Goal: Task Accomplishment & Management: Use online tool/utility

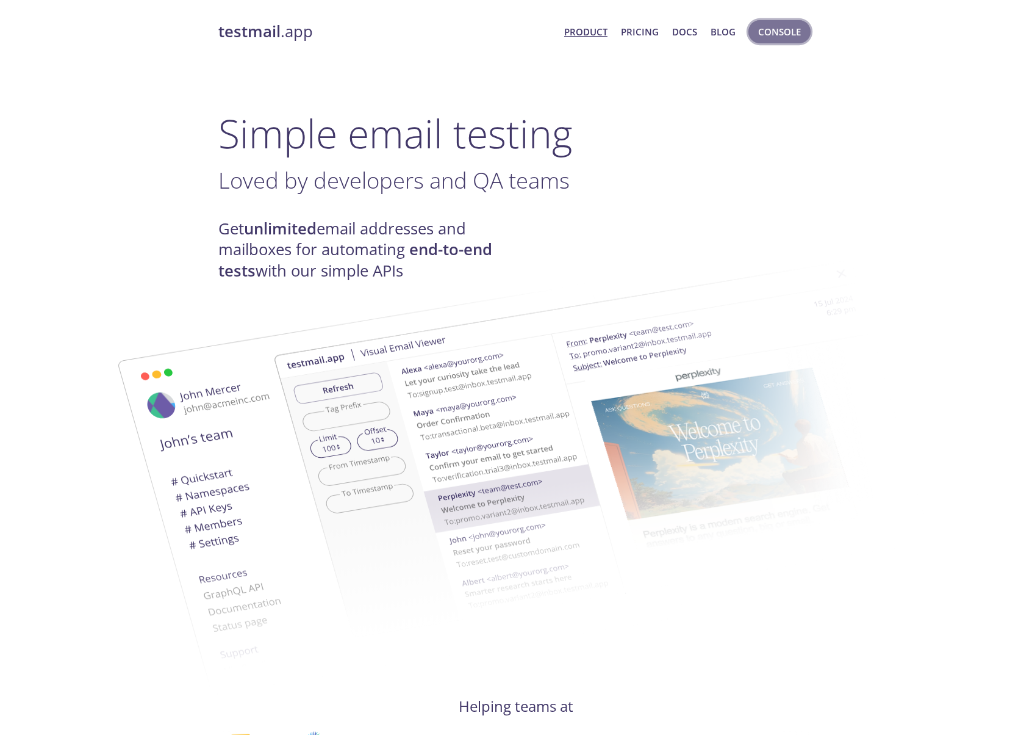
click at [787, 35] on span "Console" at bounding box center [779, 32] width 43 height 16
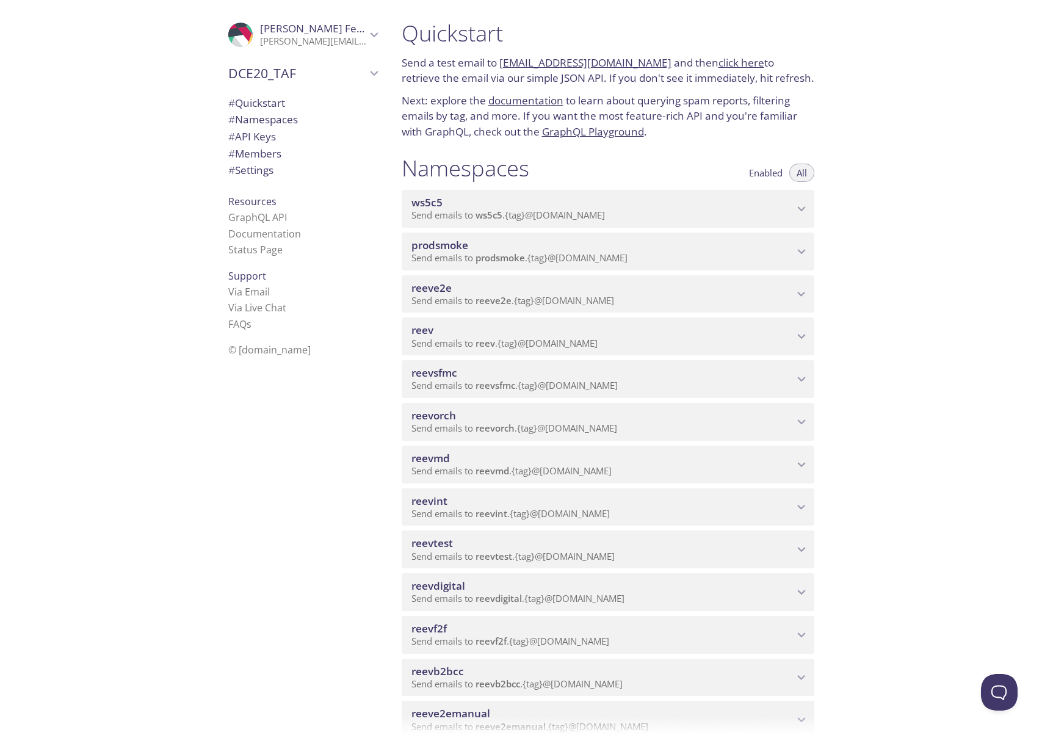
click at [505, 589] on span "reevdigital" at bounding box center [602, 585] width 382 height 13
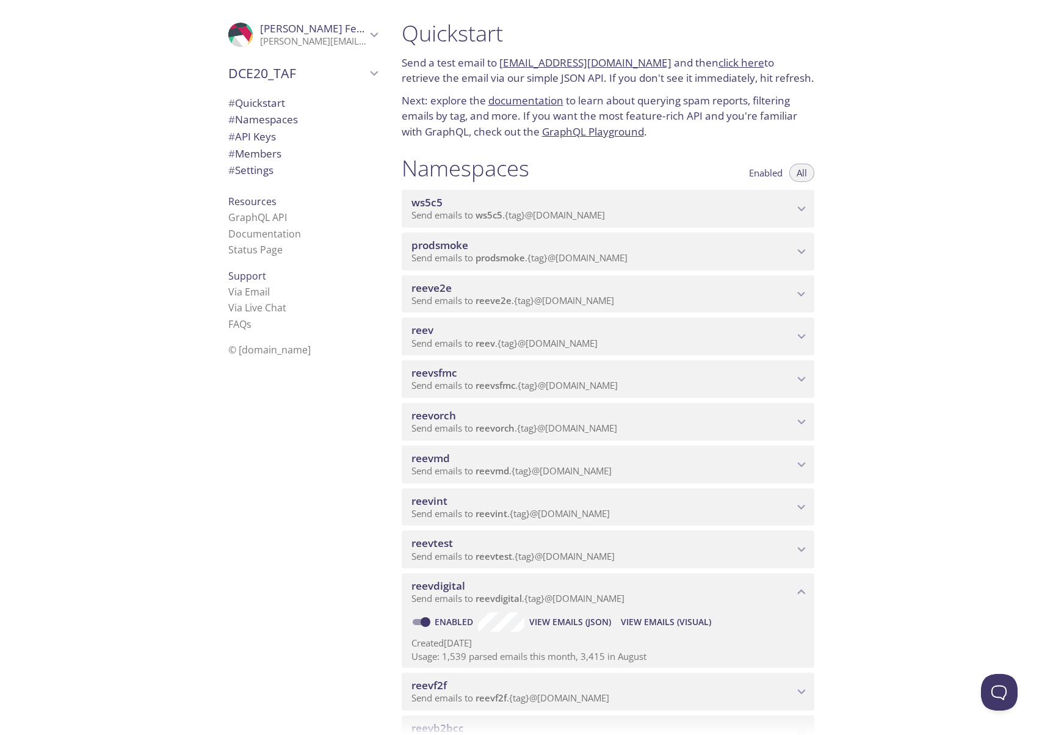
click at [669, 622] on span "View Emails (Visual)" at bounding box center [666, 621] width 90 height 15
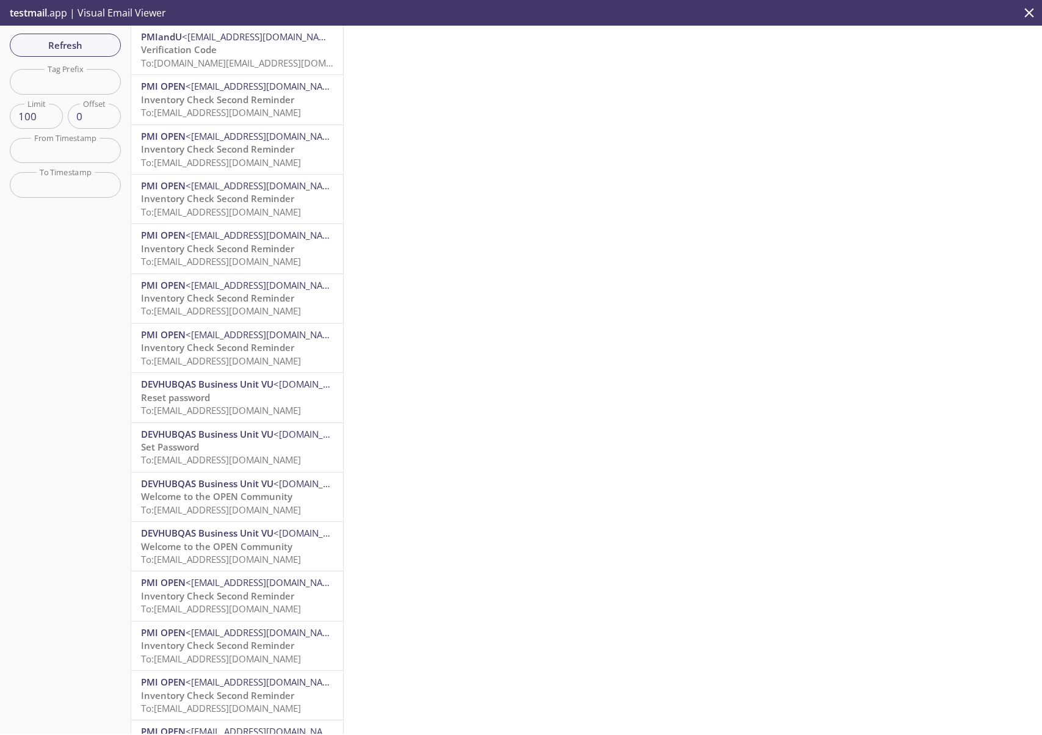
click at [243, 63] on span "To: [DOMAIN_NAME][EMAIL_ADDRESS][DOMAIN_NAME]" at bounding box center [257, 63] width 232 height 12
